Goal: Task Accomplishment & Management: Manage account settings

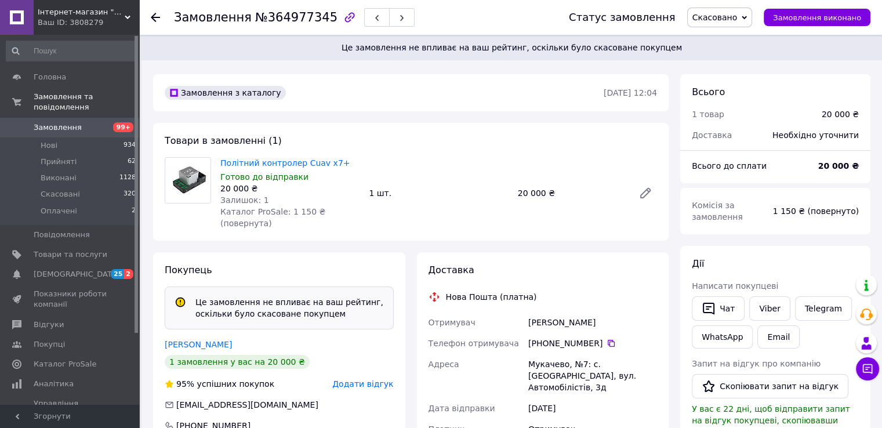
click at [76, 122] on span "Замовлення" at bounding box center [71, 127] width 74 height 10
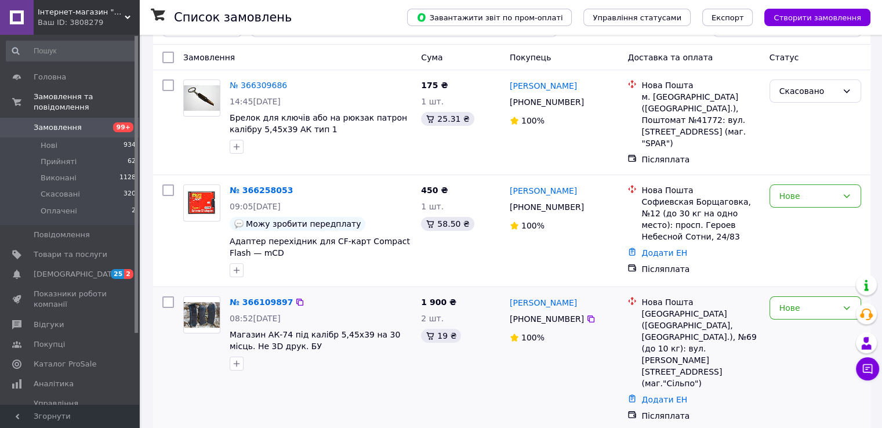
scroll to position [116, 0]
